Goal: Use online tool/utility: Utilize a website feature to perform a specific function

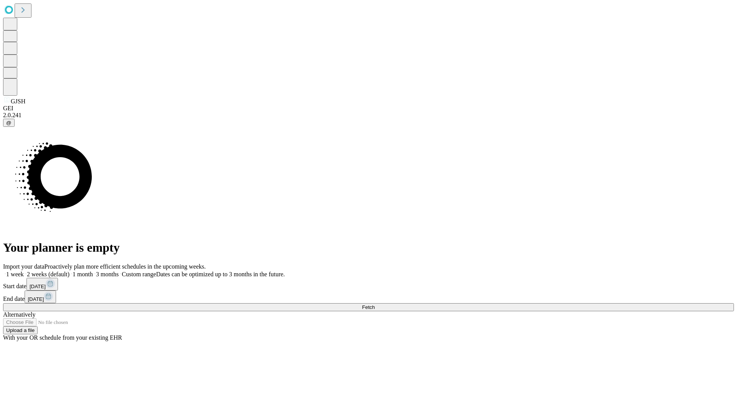
click at [375, 304] on span "Fetch" at bounding box center [368, 307] width 13 height 6
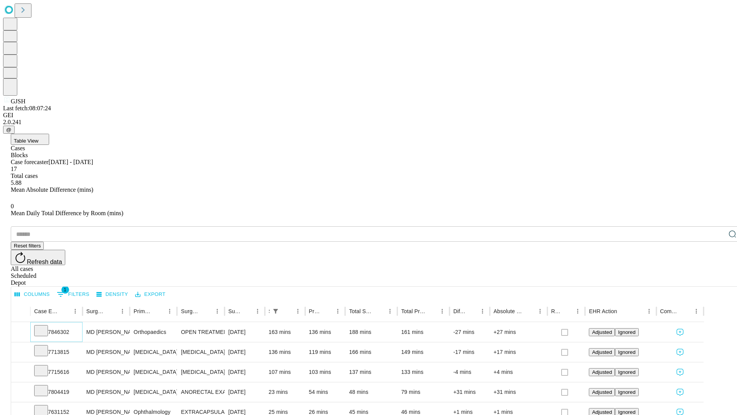
click at [45, 326] on icon at bounding box center [41, 330] width 8 height 8
